Goal: Information Seeking & Learning: Find specific fact

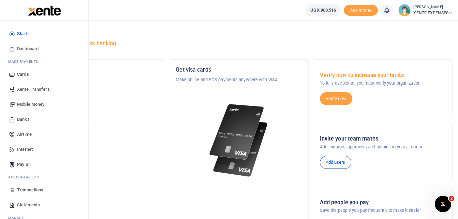
click at [38, 189] on span "Transactions" at bounding box center [30, 189] width 26 height 7
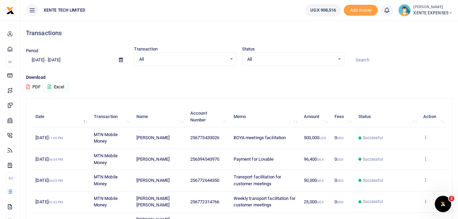
click at [150, 119] on th "Name" at bounding box center [159, 116] width 54 height 21
click at [180, 122] on th "Name" at bounding box center [159, 116] width 54 height 21
click at [369, 56] on input at bounding box center [401, 60] width 103 height 12
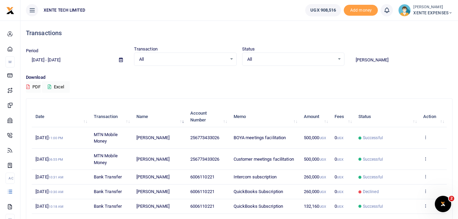
type input "francis"
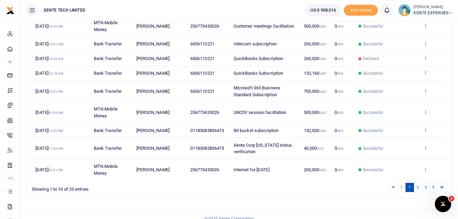
scroll to position [132, 0]
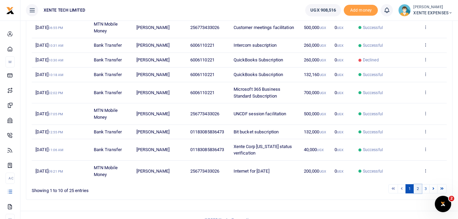
click at [418, 188] on link "2" at bounding box center [418, 188] width 8 height 9
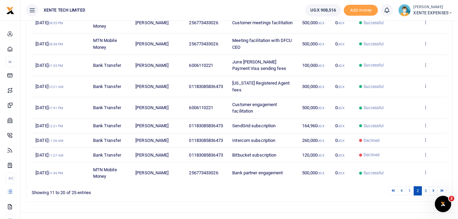
scroll to position [137, 0]
click at [426, 190] on link "3" at bounding box center [425, 189] width 8 height 9
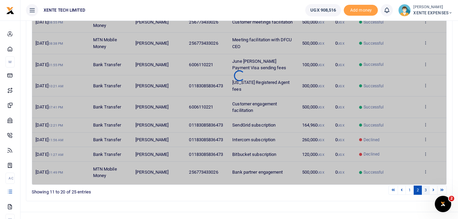
scroll to position [55, 0]
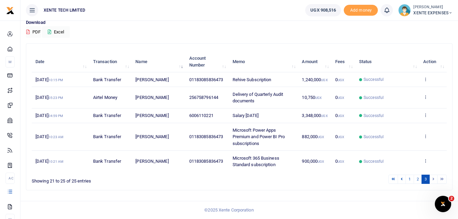
click at [374, 206] on footer "© 2025 Xente Corporation" at bounding box center [229, 210] width 458 height 18
